Goal: Book appointment/travel/reservation

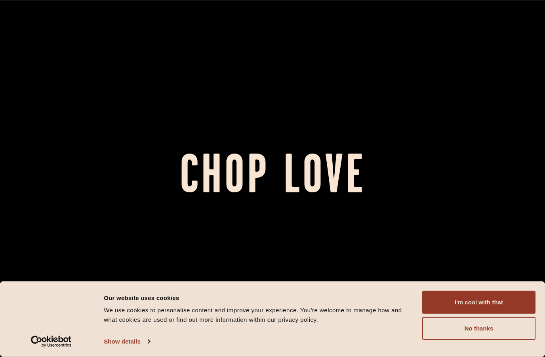
click at [480, 297] on button "I'm cool with that" at bounding box center [478, 302] width 113 height 23
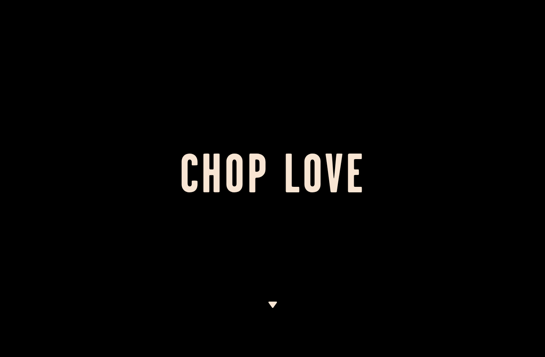
click at [272, 299] on div at bounding box center [272, 178] width 545 height 357
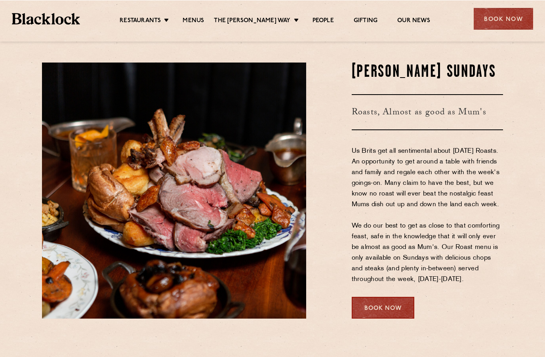
scroll to position [1050, 0]
click at [383, 319] on div "Book Now" at bounding box center [382, 308] width 63 height 22
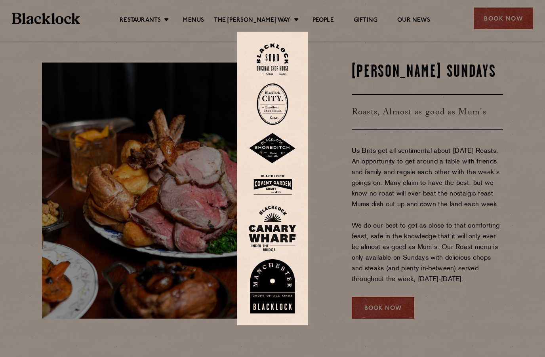
click at [456, 213] on div at bounding box center [272, 178] width 545 height 357
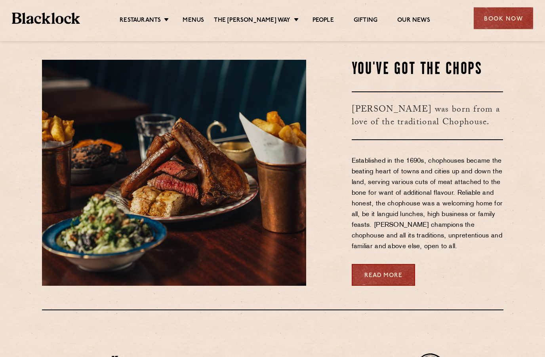
scroll to position [321, 0]
click at [383, 286] on link "Read More" at bounding box center [382, 275] width 63 height 22
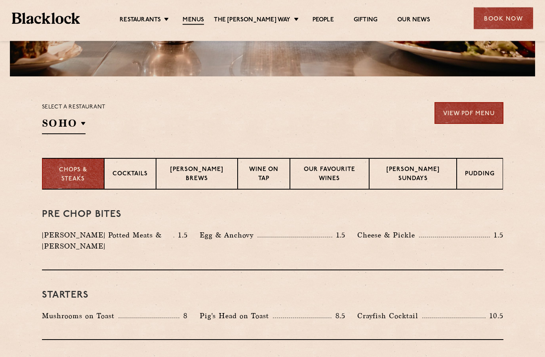
scroll to position [209, 0]
click at [0, 0] on p "[GEOGRAPHIC_DATA]" at bounding box center [0, 0] width 0 height 0
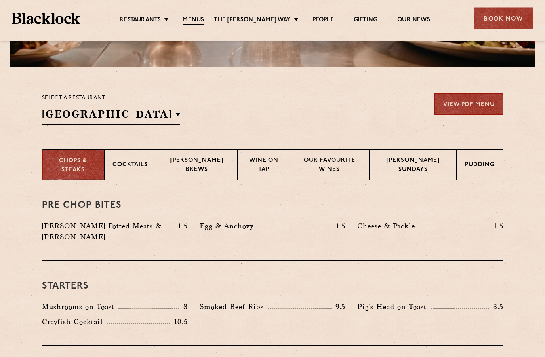
scroll to position [224, 0]
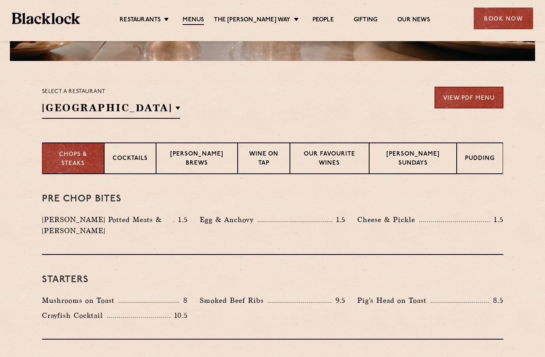
click at [478, 159] on p "Pudding" at bounding box center [480, 159] width 30 height 10
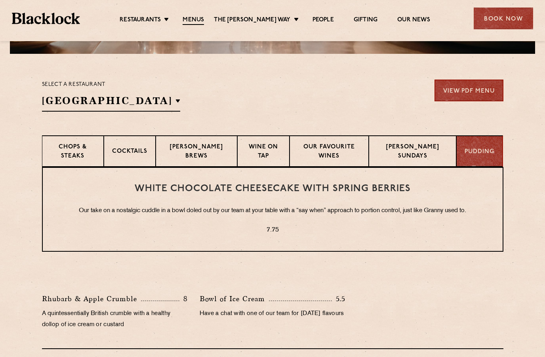
scroll to position [230, 0]
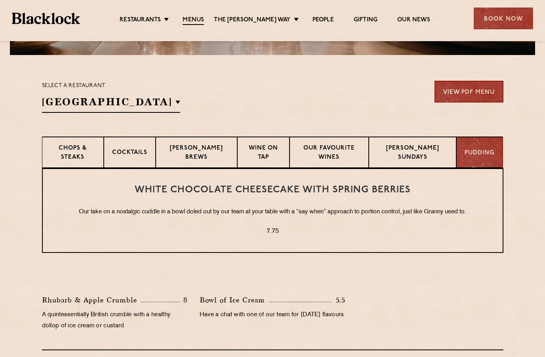
click at [419, 151] on p "Blacklock Sundays" at bounding box center [412, 153] width 71 height 19
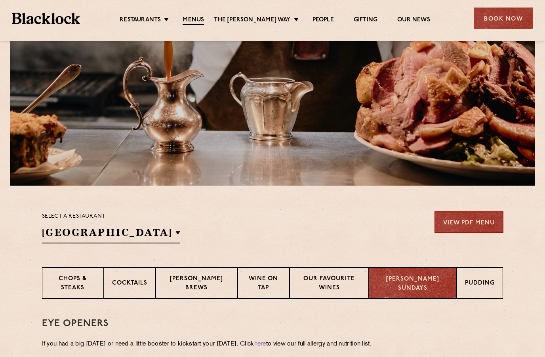
scroll to position [100, 0]
click at [270, 278] on p "Wine on Tap" at bounding box center [264, 283] width 36 height 19
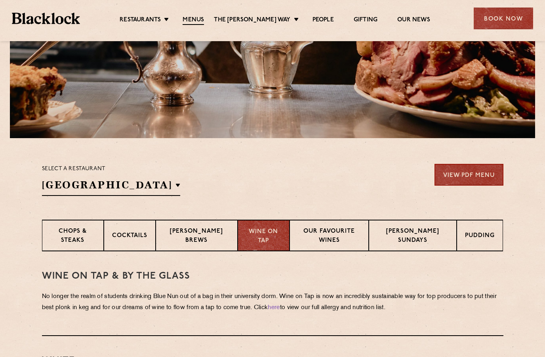
scroll to position [146, 0]
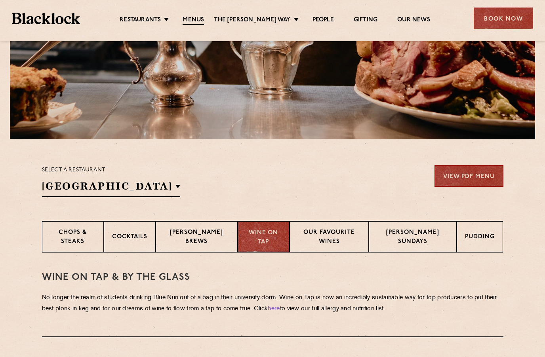
click at [334, 233] on p "Our favourite wines" at bounding box center [329, 237] width 63 height 19
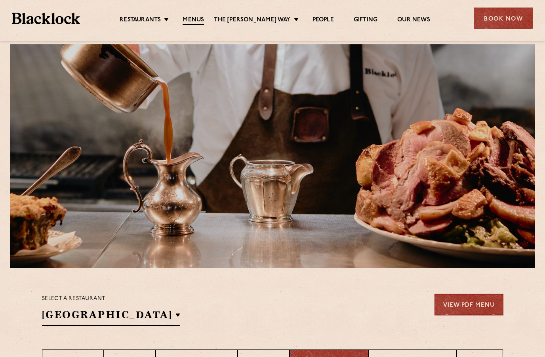
scroll to position [0, 0]
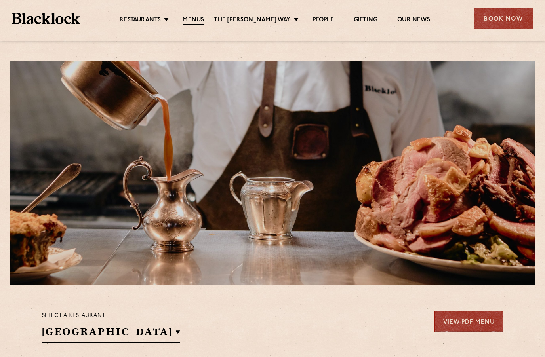
click at [0, 0] on link "[DATE] Roast" at bounding box center [0, 0] width 0 height 0
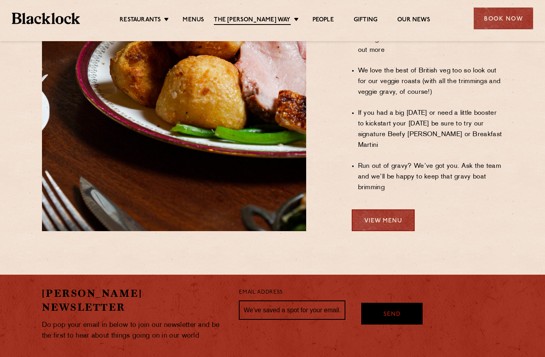
scroll to position [692, 0]
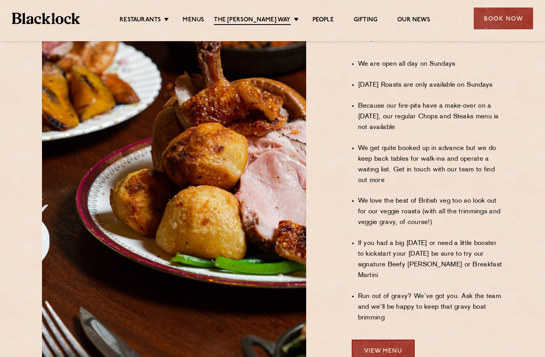
click at [379, 340] on link "View Menu" at bounding box center [382, 351] width 63 height 22
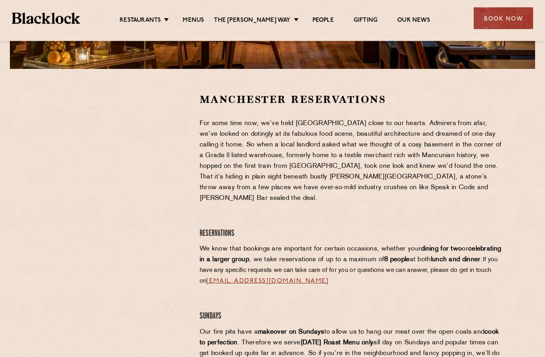
scroll to position [216, 0]
